Goal: Task Accomplishment & Management: Complete application form

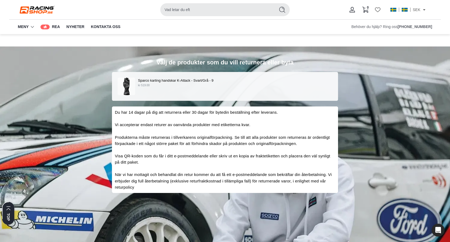
scroll to position [32, 0]
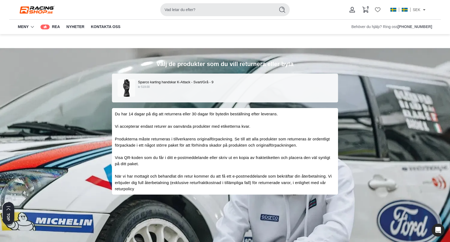
click at [265, 90] on div "Sparco karting handskar K-Attack - Svart/Grå - 9 kr 519.00" at bounding box center [225, 88] width 215 height 18
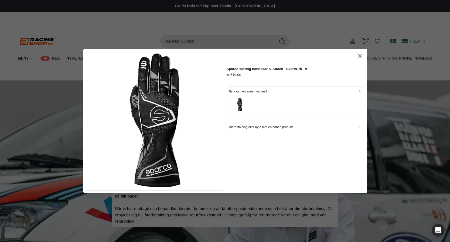
click at [291, 98] on div "button" at bounding box center [295, 105] width 133 height 23
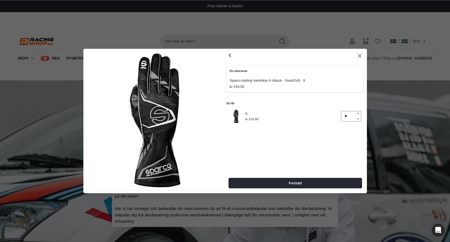
click at [357, 114] on icon "button" at bounding box center [358, 114] width 4 height 4
click at [358, 111] on button "button" at bounding box center [358, 113] width 6 height 5
click at [359, 114] on icon "button" at bounding box center [358, 114] width 4 height 4
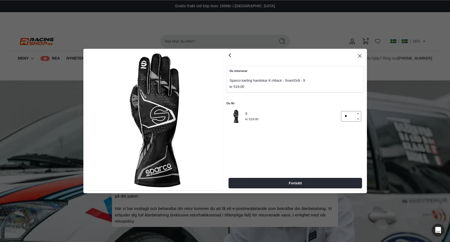
click at [359, 114] on icon "button" at bounding box center [358, 114] width 4 height 4
click at [359, 119] on icon "button" at bounding box center [358, 119] width 4 height 4
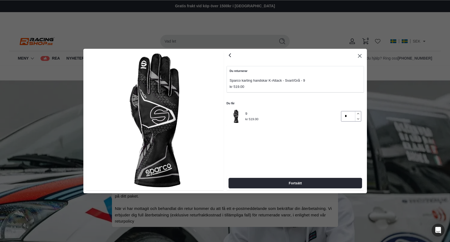
type input "*"
click at [359, 119] on icon "button" at bounding box center [358, 119] width 4 height 4
click at [230, 54] on icon "button" at bounding box center [230, 55] width 2 height 3
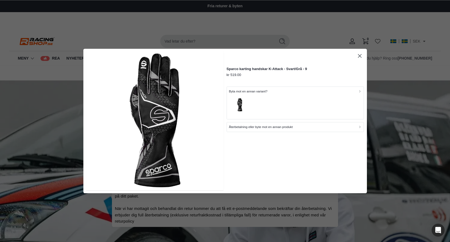
click at [268, 129] on p "Återbetalning eller byte mot en annan produkt" at bounding box center [261, 127] width 64 height 5
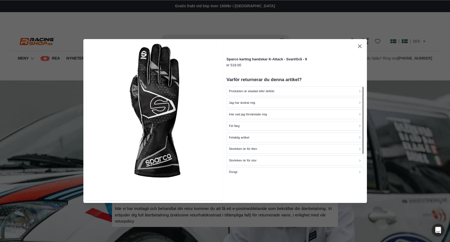
click at [360, 46] on icon "button" at bounding box center [360, 47] width 4 height 4
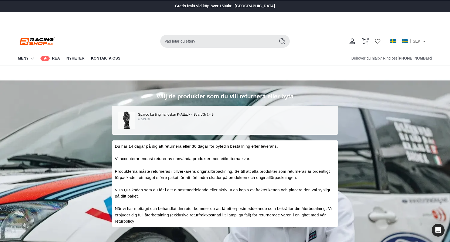
click at [42, 42] on img at bounding box center [37, 41] width 38 height 10
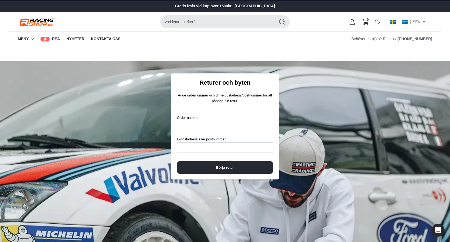
click at [221, 124] on input "Order nummer" at bounding box center [225, 126] width 96 height 11
type input "****"
paste input "**********"
click at [229, 125] on input "****" at bounding box center [225, 126] width 96 height 11
click at [235, 150] on input "**********" at bounding box center [225, 147] width 96 height 11
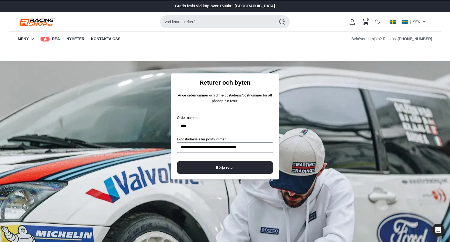
click at [235, 150] on input "**********" at bounding box center [225, 147] width 96 height 11
paste input
type input "**********"
click at [235, 168] on span "Börja retur" at bounding box center [225, 168] width 84 height 12
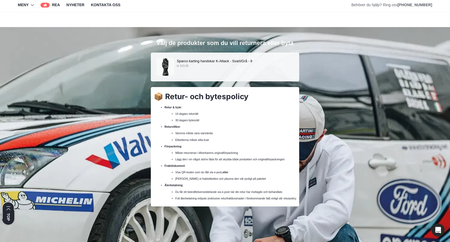
scroll to position [40, 0]
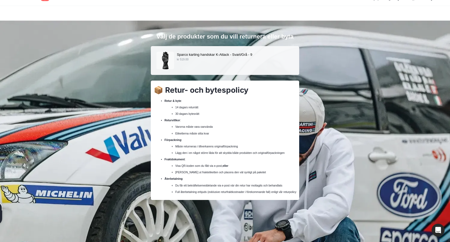
click at [187, 56] on p "Sparco karting handskar K-Attack - Svart/Grå - 9" at bounding box center [235, 55] width 117 height 6
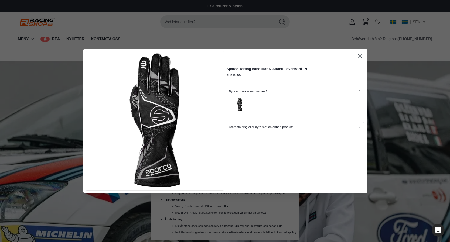
click at [268, 107] on div "button" at bounding box center [295, 105] width 133 height 23
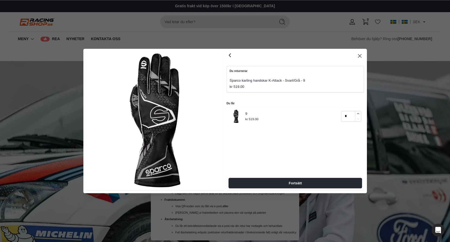
click at [360, 57] on icon "button" at bounding box center [360, 56] width 4 height 4
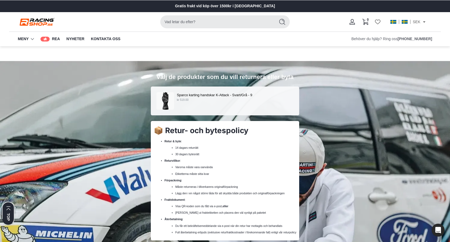
scroll to position [74, 0]
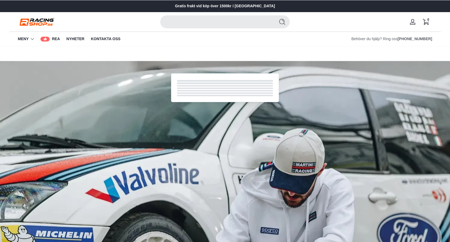
scroll to position [74, 0]
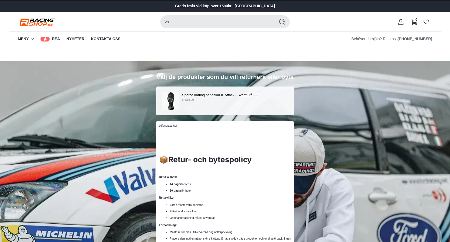
scroll to position [74, 0]
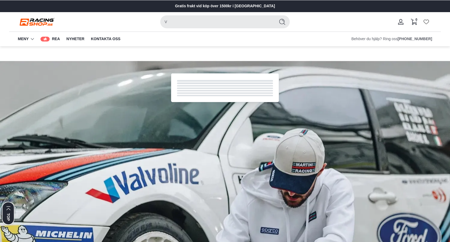
scroll to position [73, 0]
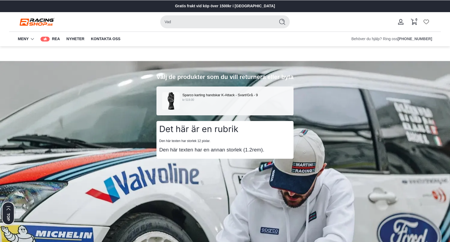
scroll to position [73, 0]
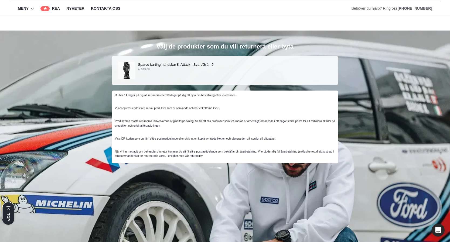
scroll to position [32, 0]
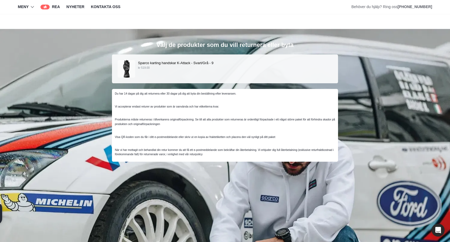
click at [6, 15] on div "Välj de produkter som du vill returnera eller byta Sparco karting handskar K-At…" at bounding box center [225, 149] width 450 height 270
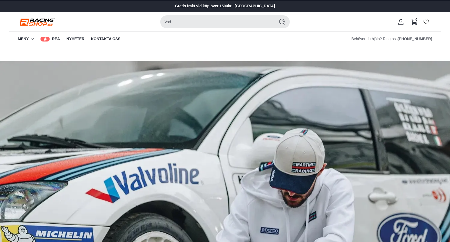
scroll to position [3, 0]
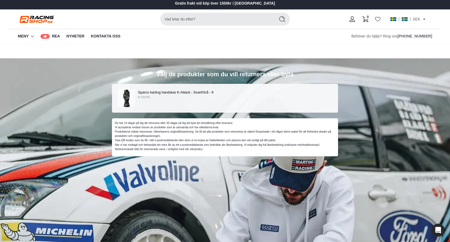
click at [225, 102] on div "Sparco karting handskar K-Attack - Svart/Grå - 9 kr 519.00" at bounding box center [225, 99] width 215 height 18
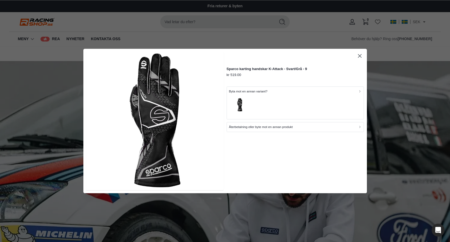
click at [360, 55] on icon "button" at bounding box center [360, 56] width 4 height 4
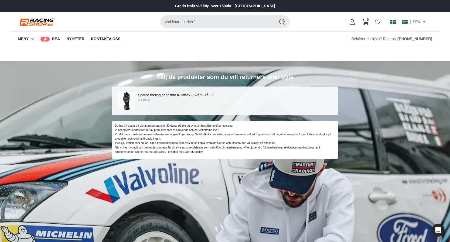
click at [36, 25] on img at bounding box center [37, 22] width 38 height 10
